Goal: Navigation & Orientation: Find specific page/section

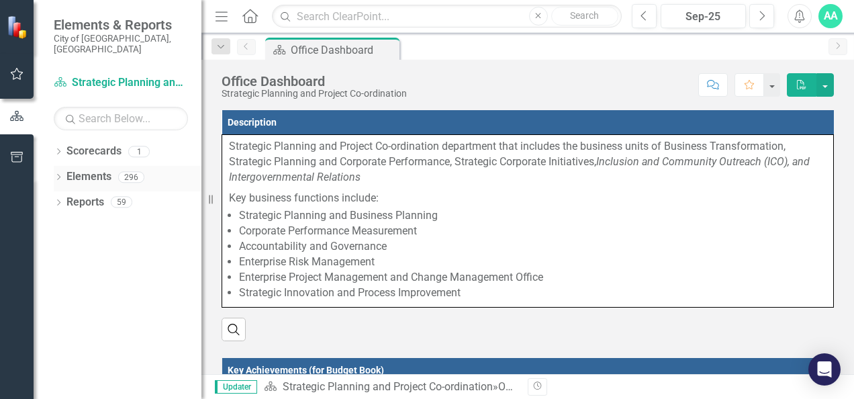
click at [85, 169] on link "Elements" at bounding box center [88, 176] width 45 height 15
click at [56, 174] on icon "Dropdown" at bounding box center [58, 177] width 9 height 7
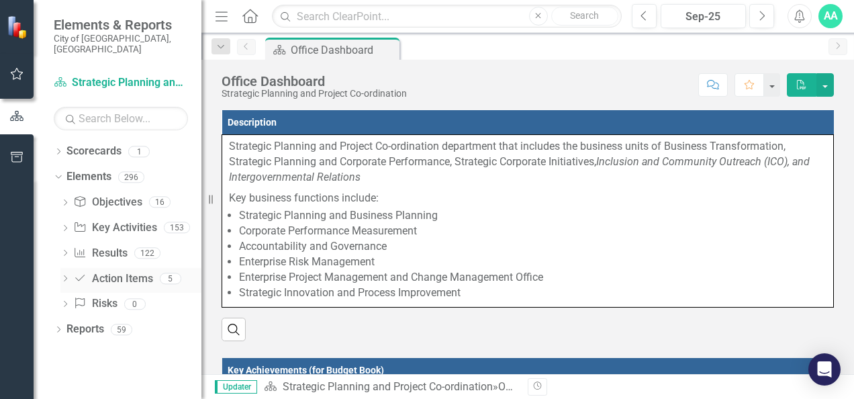
click at [114, 271] on link "Action Item Action Items" at bounding box center [112, 278] width 79 height 15
click at [62, 276] on icon "Dropdown" at bounding box center [64, 279] width 9 height 7
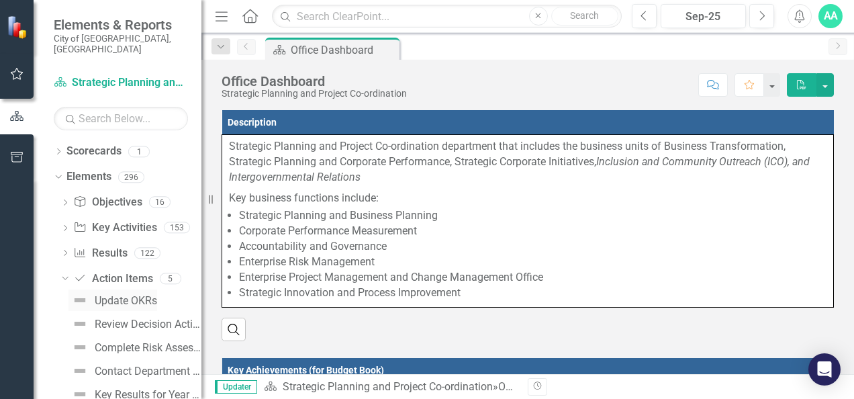
scroll to position [51, 0]
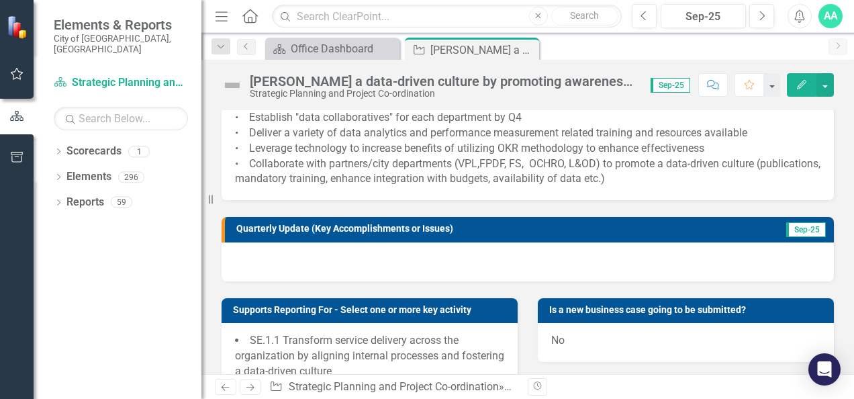
scroll to position [13, 0]
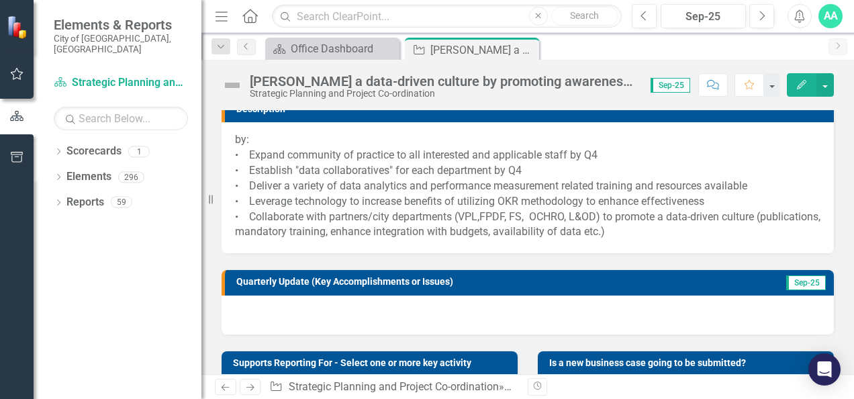
click at [137, 301] on div "Dropdown Scorecards 1 Strategic Planning and Project Co-ordination Dropdown Ele…" at bounding box center [118, 269] width 168 height 258
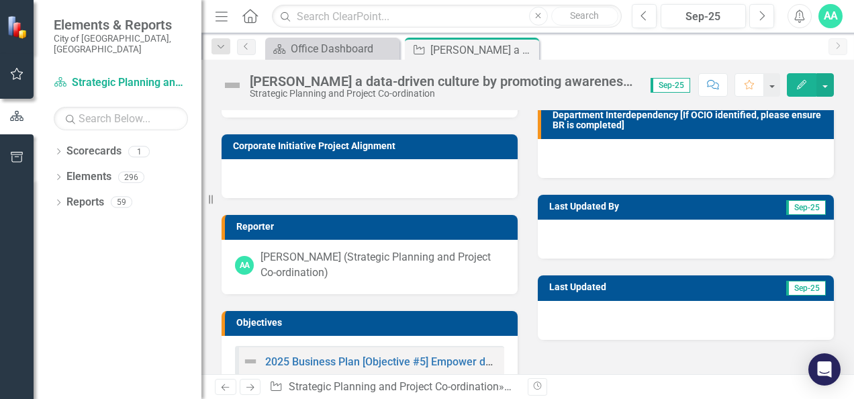
scroll to position [254, 0]
